Goal: Transaction & Acquisition: Purchase product/service

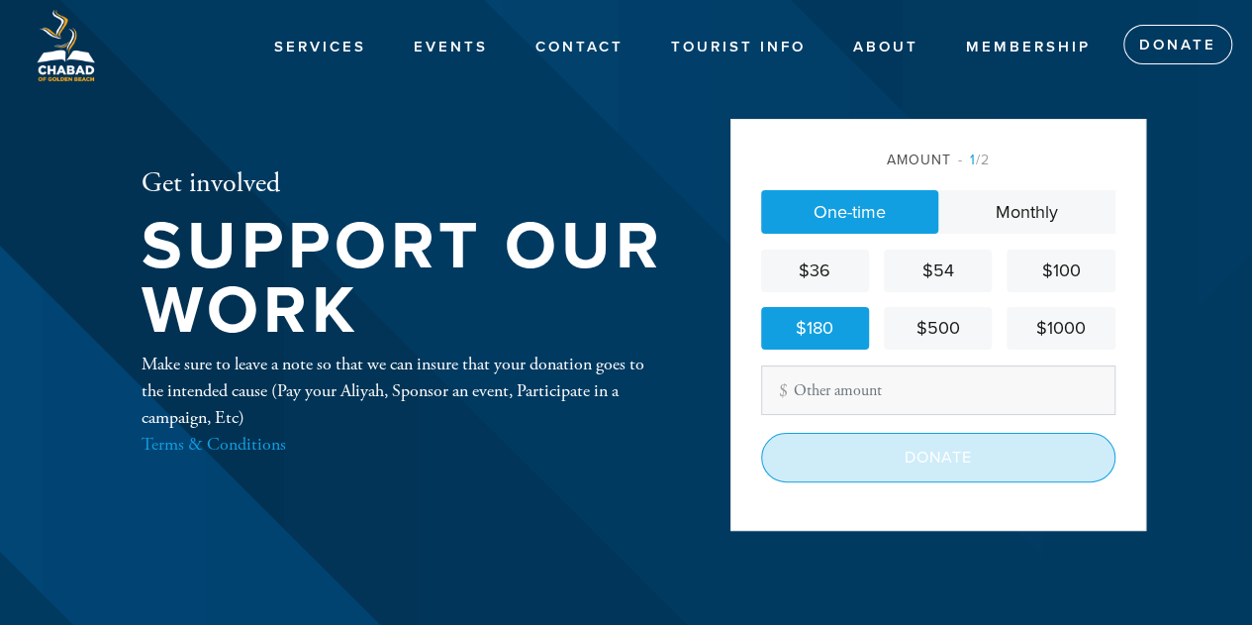
click at [871, 453] on input "Donate" at bounding box center [938, 457] width 354 height 49
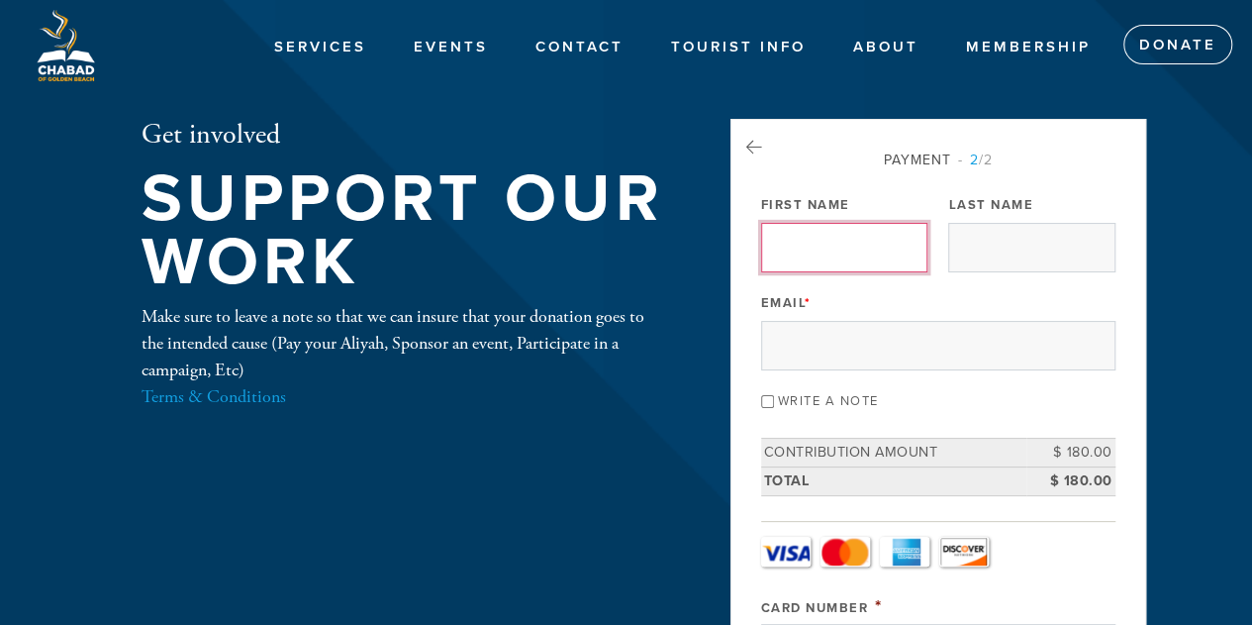
click at [899, 235] on input "First Name" at bounding box center [844, 247] width 166 height 49
type input "Jack"
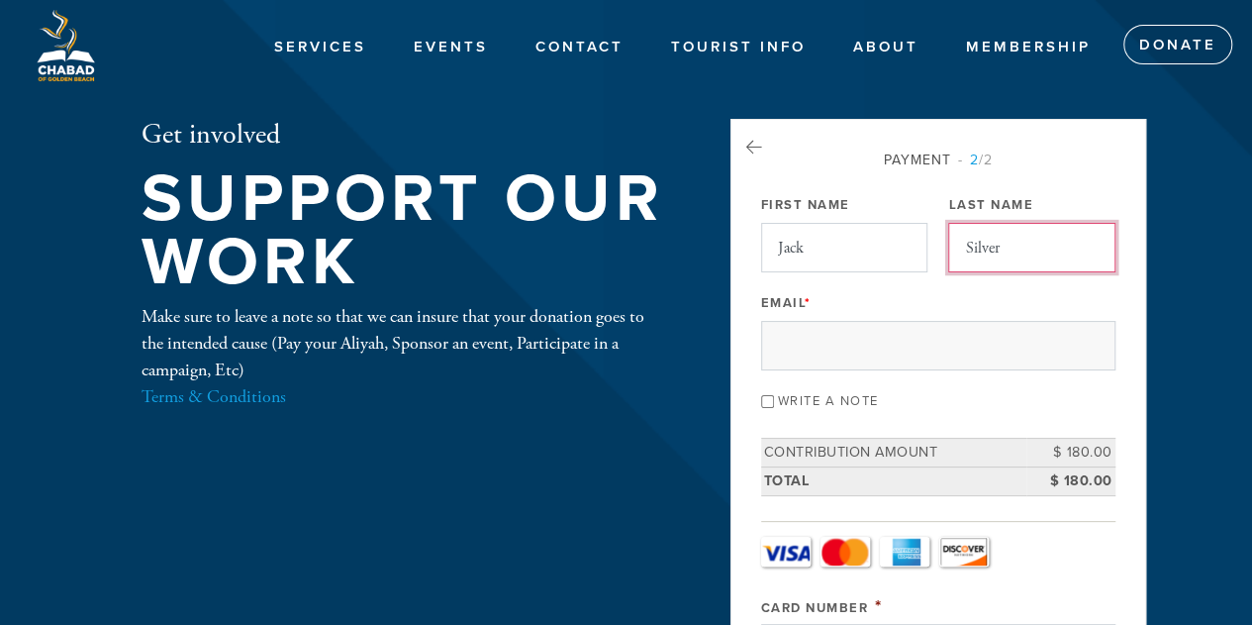
type input "Silver"
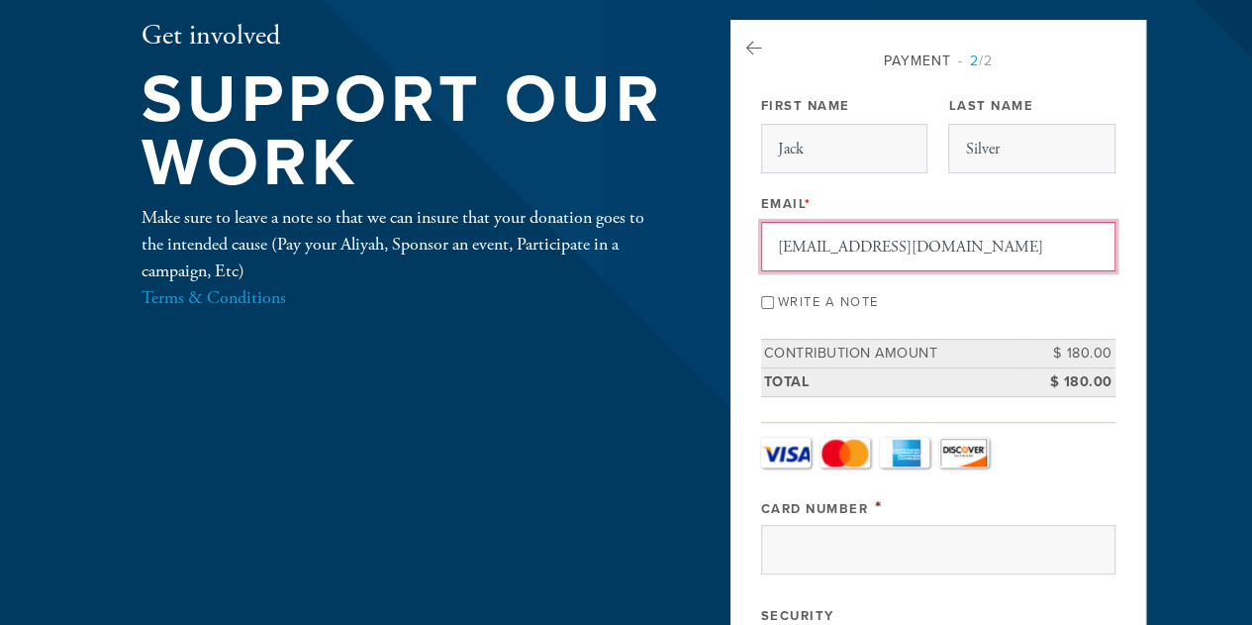
scroll to position [198, 0]
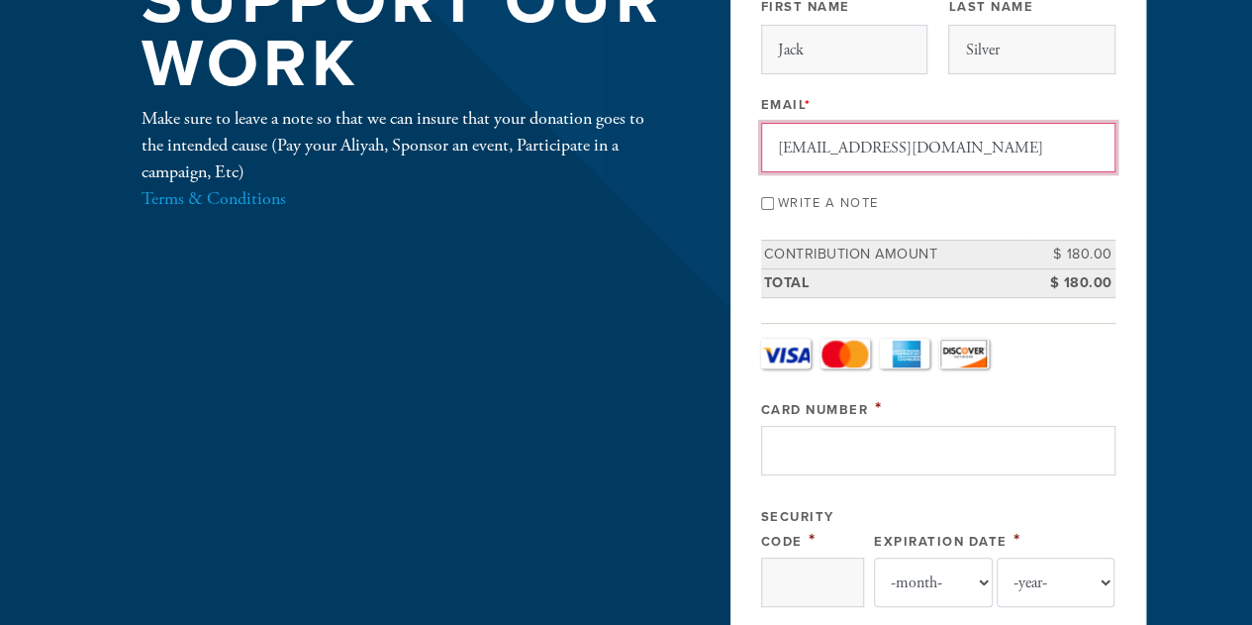
type input "jacksilver1@gmail.com"
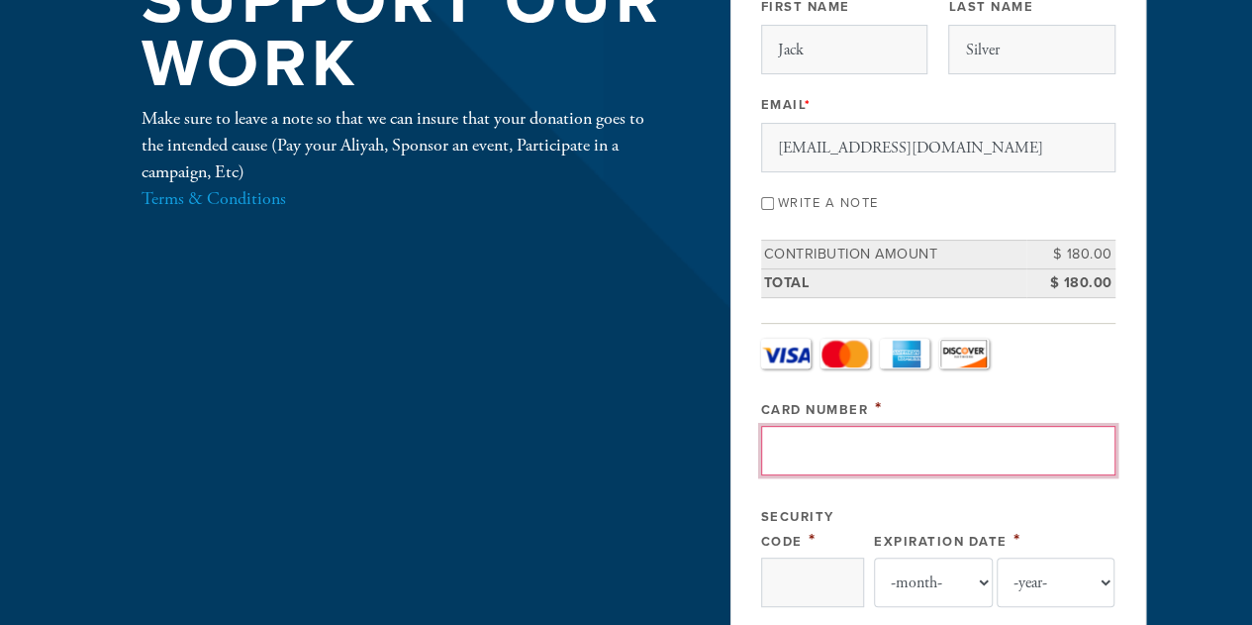
click at [818, 454] on input "Card Number" at bounding box center [938, 450] width 354 height 49
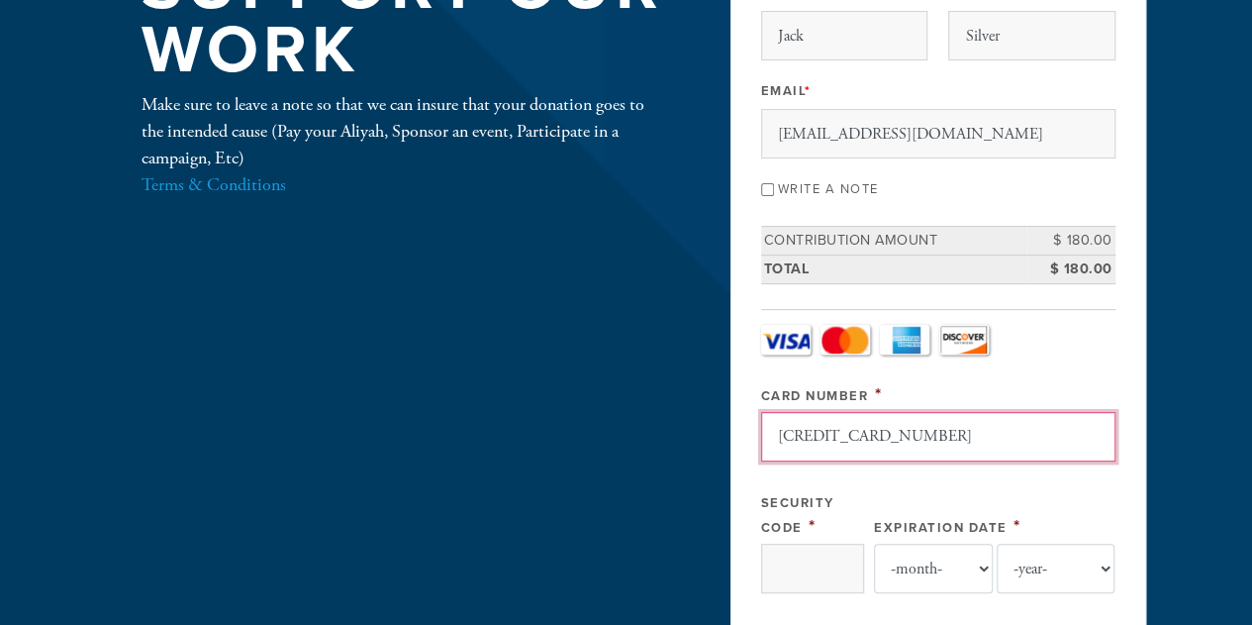
scroll to position [396, 0]
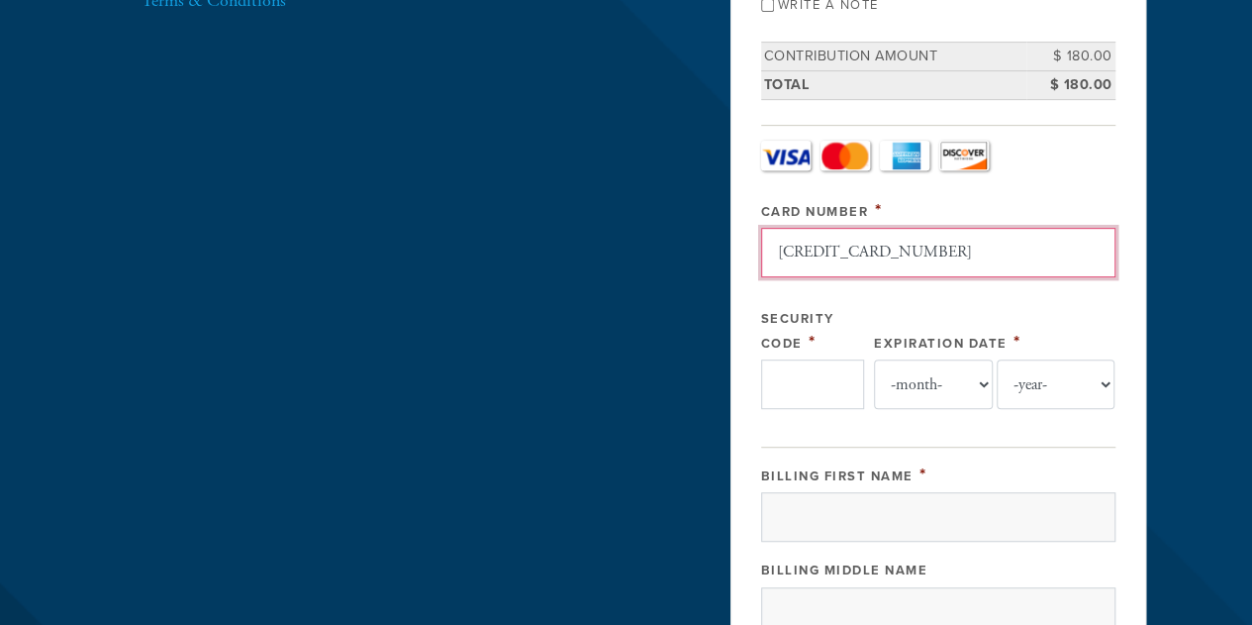
type input "5189410111799675"
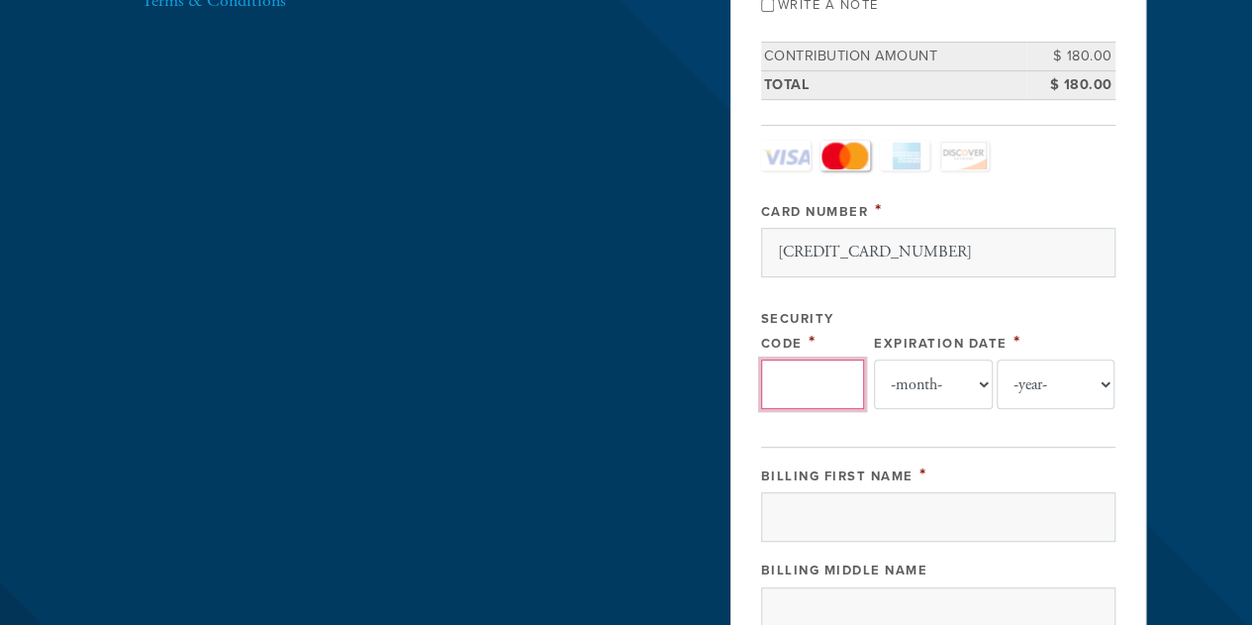
click at [830, 365] on input "Security Code" at bounding box center [812, 383] width 103 height 49
type input "395"
click at [974, 364] on select "-month- 01 02 03 04 05 06 07 08 09 10 11 12" at bounding box center [933, 383] width 119 height 49
select select "9"
click at [874, 359] on select "-month- 01 02 03 04 05 06 07 08 09 10 11 12" at bounding box center [933, 383] width 119 height 49
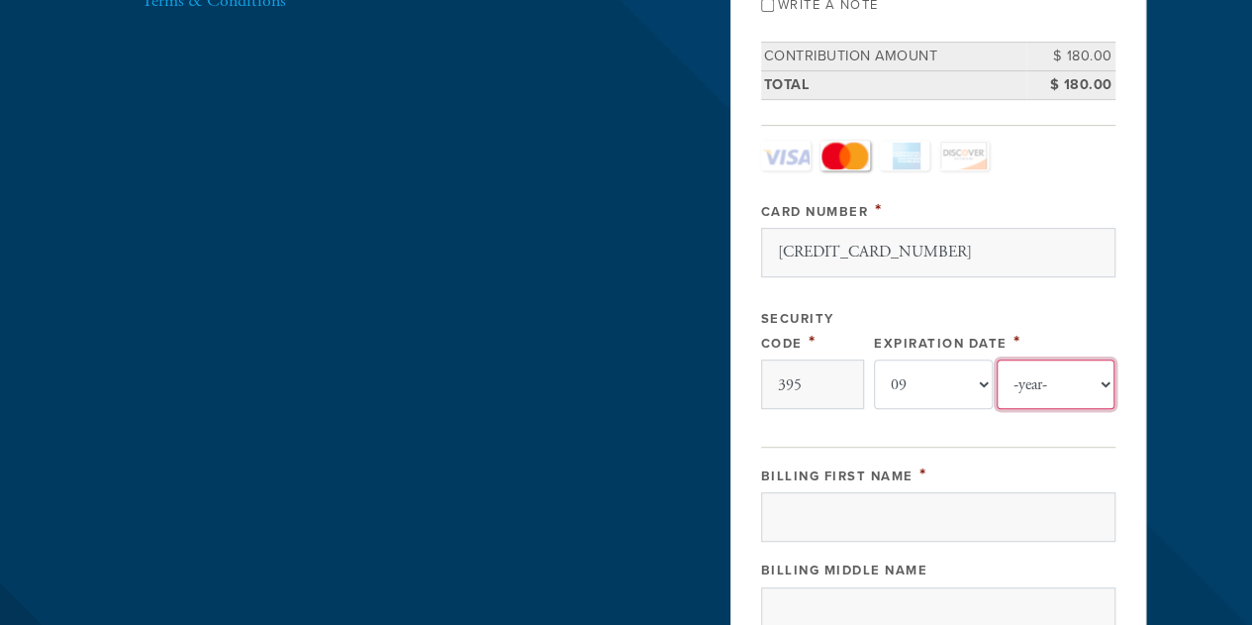
click at [1111, 386] on select "-year- 2025 2026 2027 2028 2029 2030 2031 2032 2033 2034 2035" at bounding box center [1056, 383] width 119 height 49
select select "2028"
click at [997, 359] on select "-year- 2025 2026 2027 2028 2029 2030 2031 2032 2033 2034 2035" at bounding box center [1056, 383] width 119 height 49
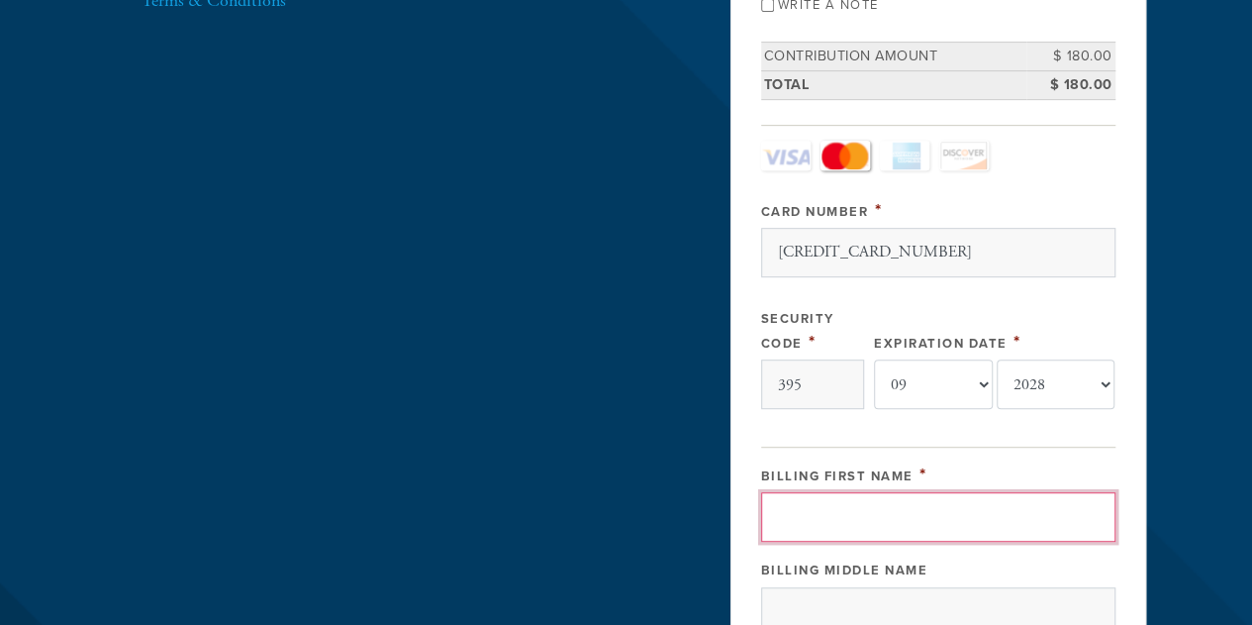
click at [873, 509] on input "Billing First Name" at bounding box center [938, 516] width 354 height 49
type input "Jack"
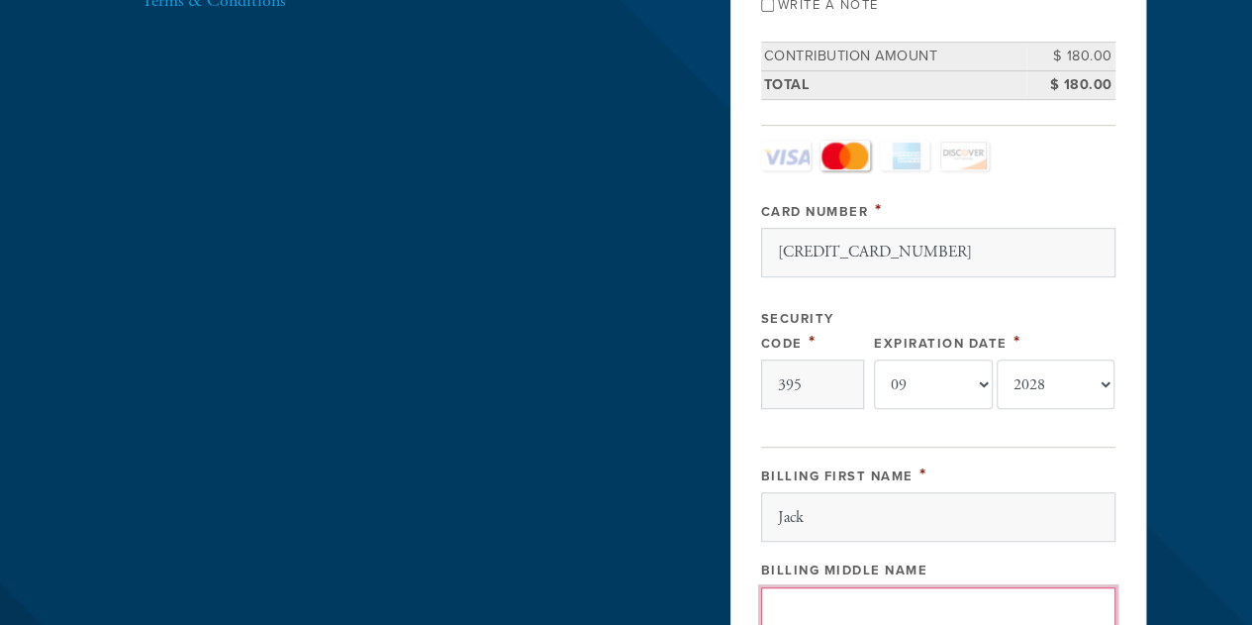
scroll to position [400, 0]
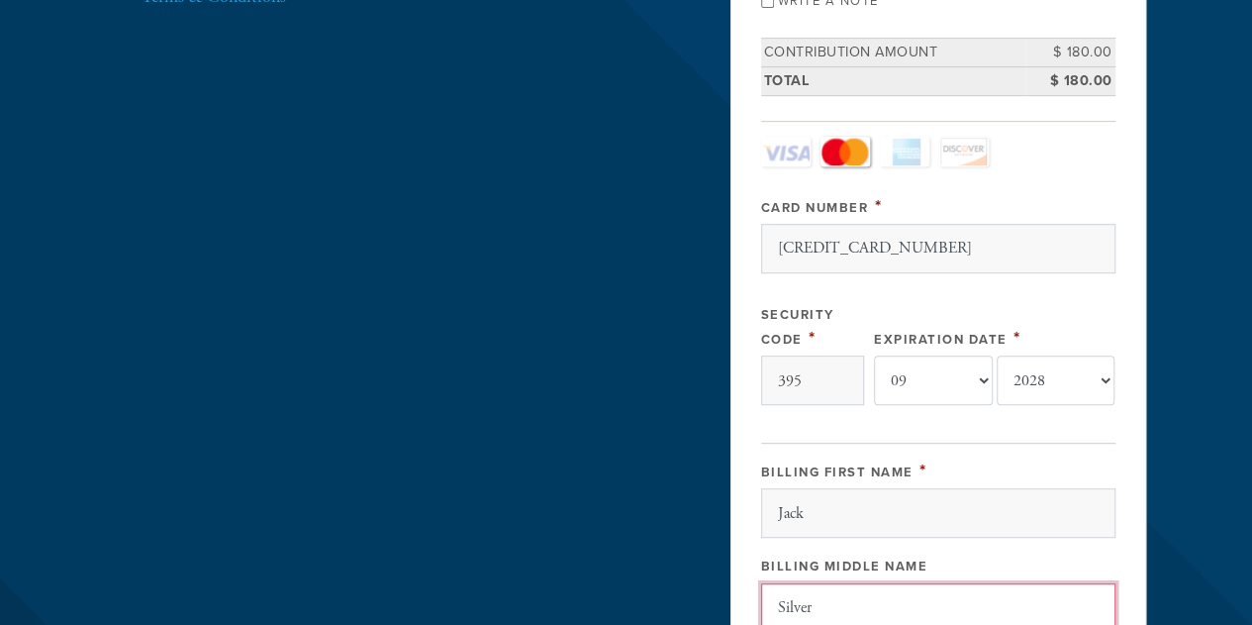
type input "Silver"
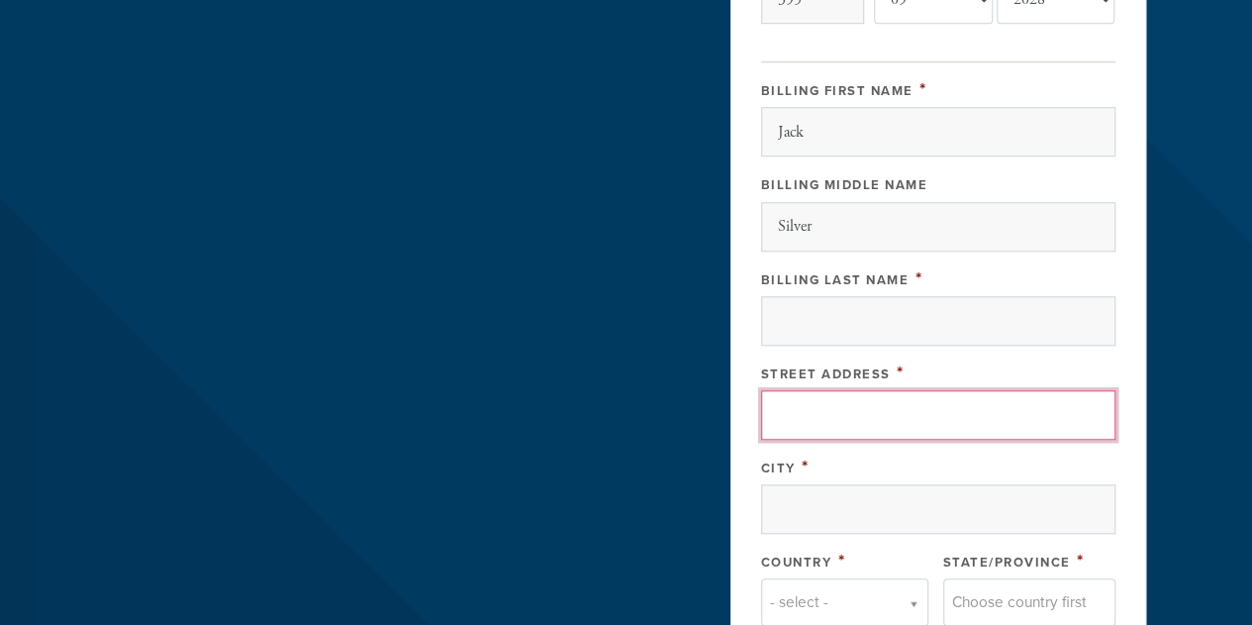
click at [933, 401] on input "Street Address" at bounding box center [938, 414] width 354 height 49
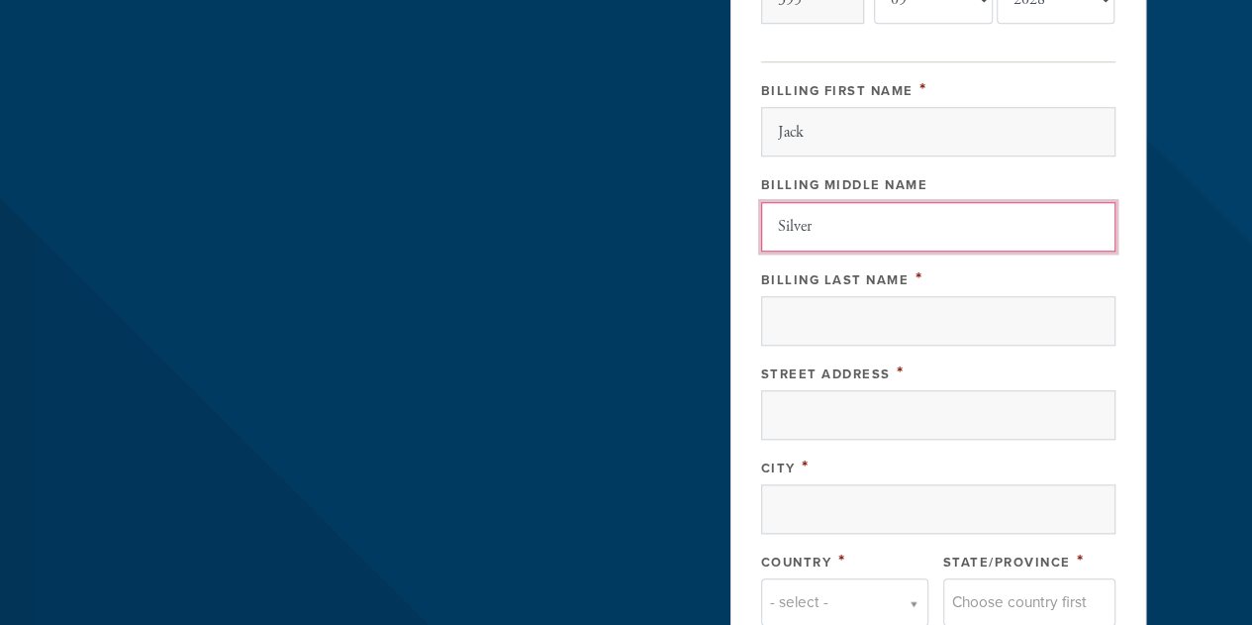
drag, startPoint x: 857, startPoint y: 216, endPoint x: 745, endPoint y: 214, distance: 111.9
click at [745, 214] on div "Payment 2 /2 Payment Processor Pay Later Credit_Card First Name Jack Last Name …" at bounding box center [938, 92] width 416 height 1508
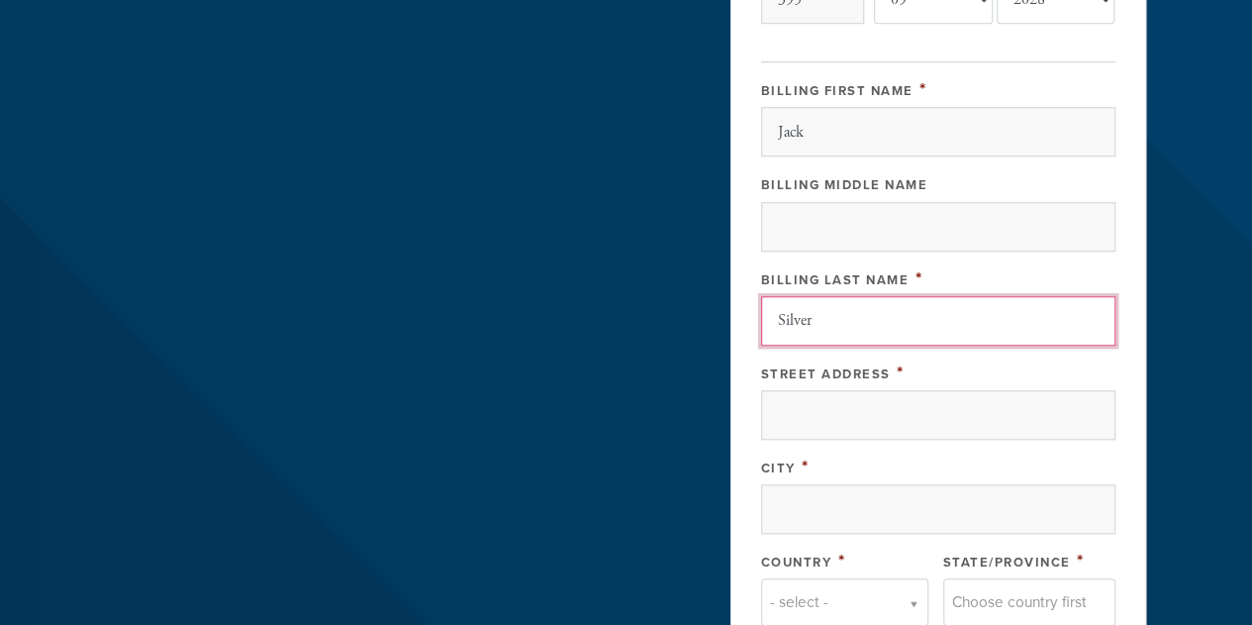
type input "Silver"
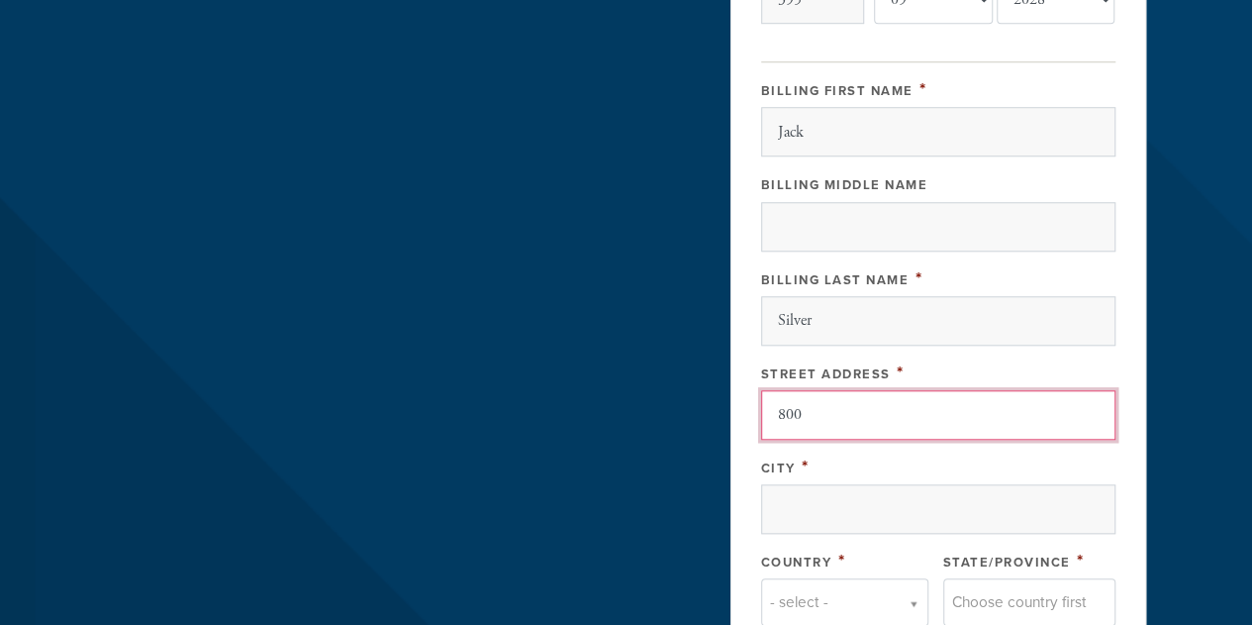
type input "800 Parkview Dr, 607"
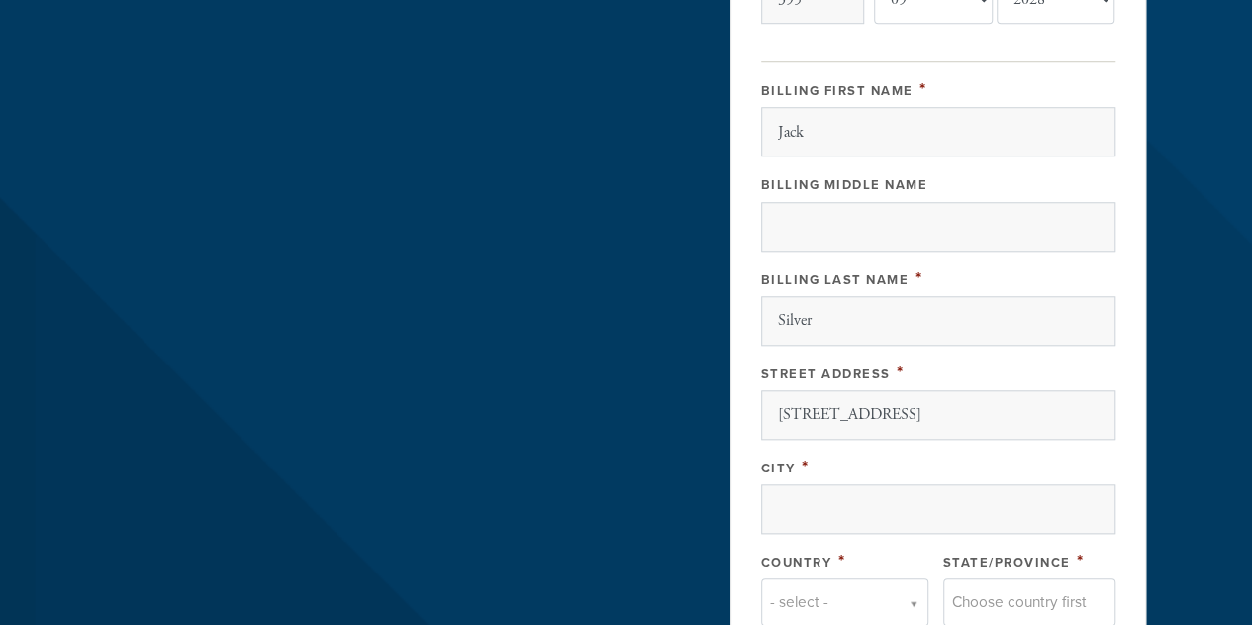
type input "HALLANDALE BEACH"
type input "33009"
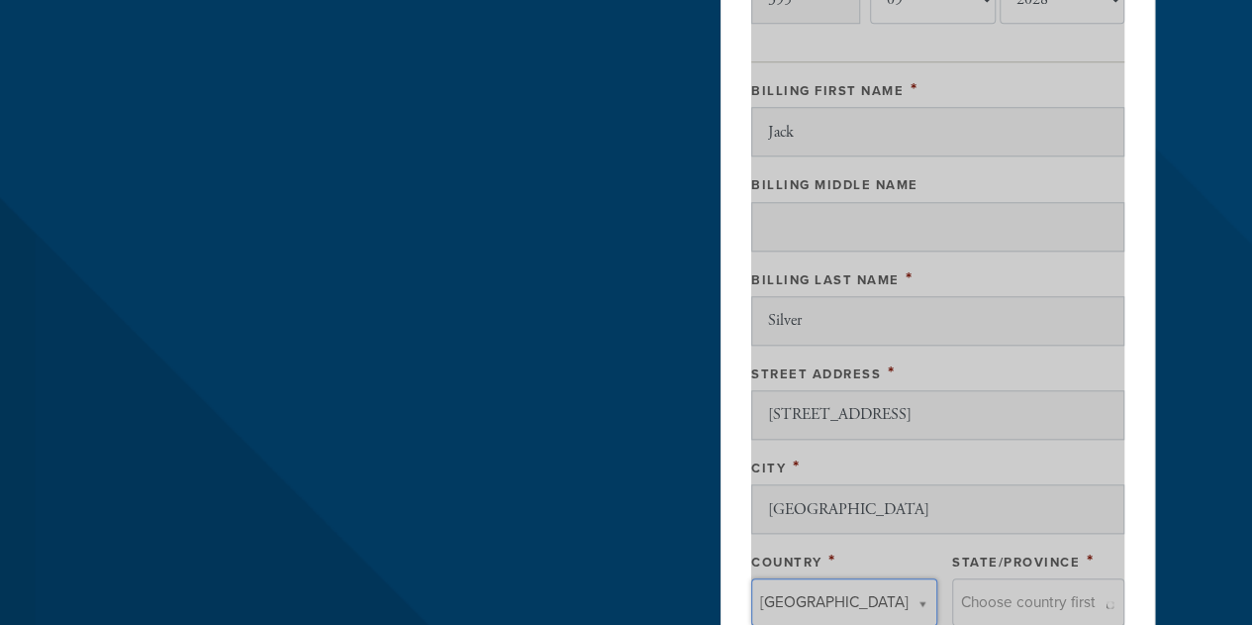
type input "United States"
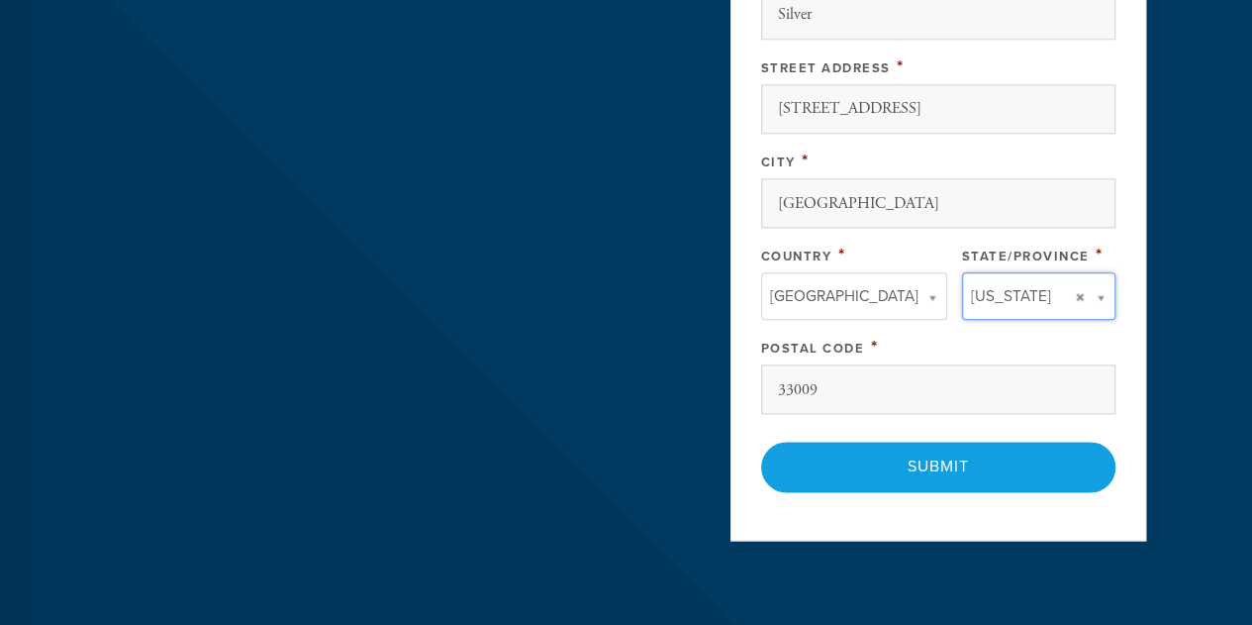
scroll to position [1276, 0]
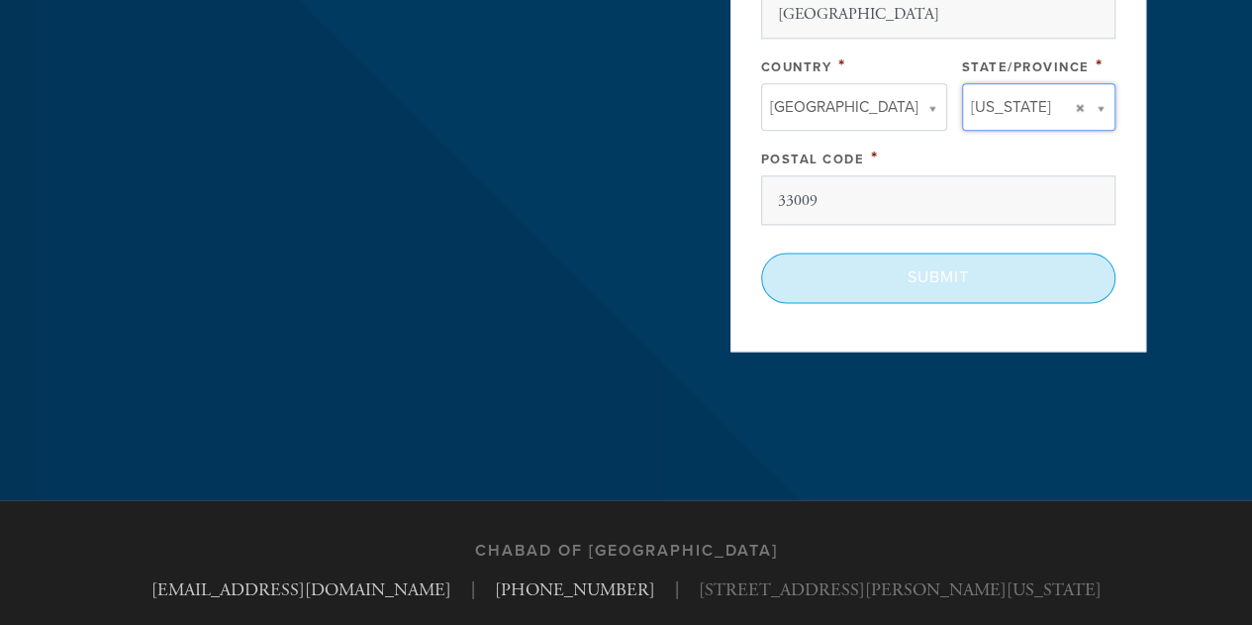
click at [903, 271] on input "Submit" at bounding box center [938, 276] width 354 height 49
